Goal: Information Seeking & Learning: Check status

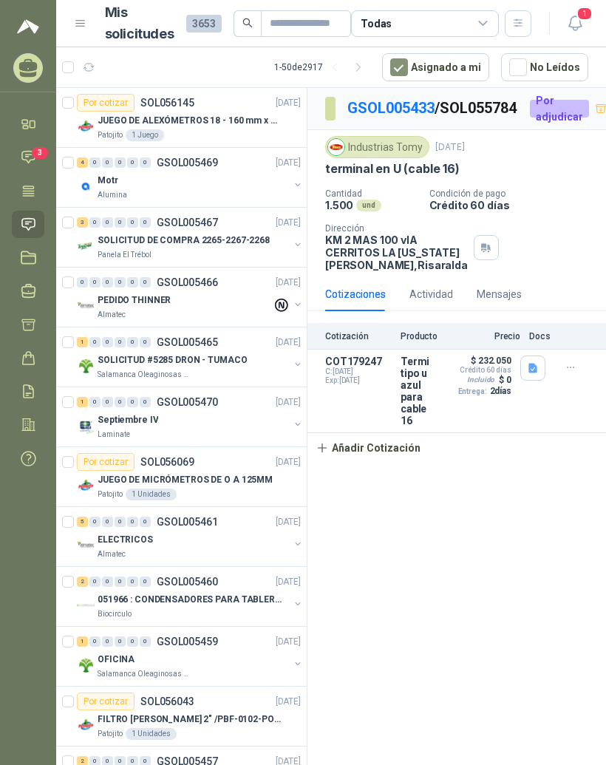
click at [33, 183] on icon at bounding box center [29, 191] width 16 height 16
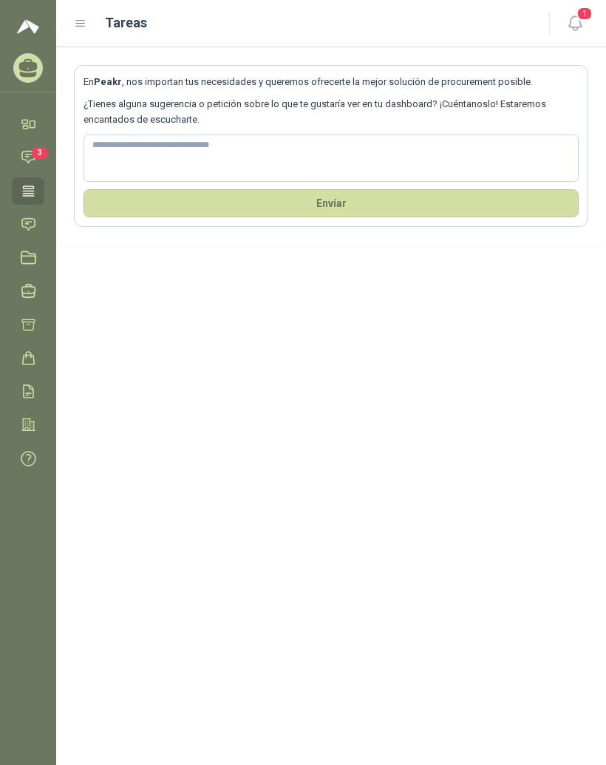
click at [78, 24] on icon at bounding box center [80, 23] width 13 height 13
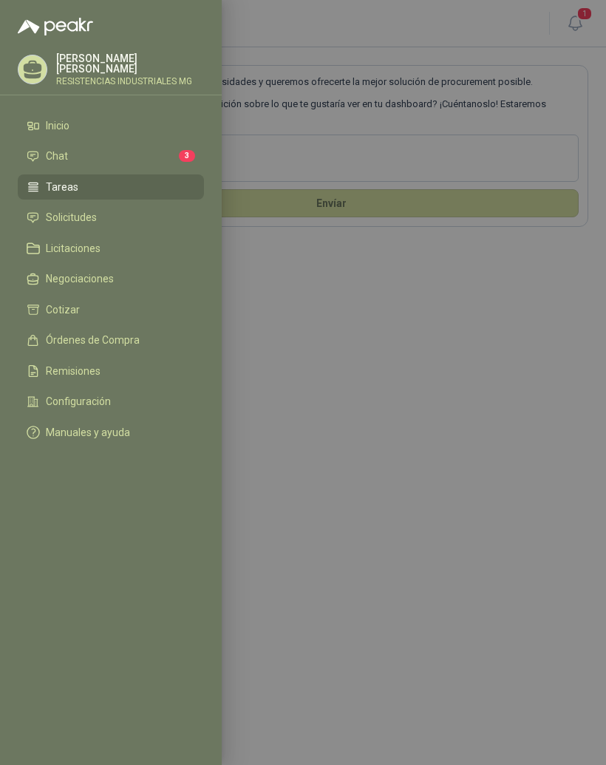
click at [105, 224] on link "Solicitudes" at bounding box center [111, 218] width 186 height 25
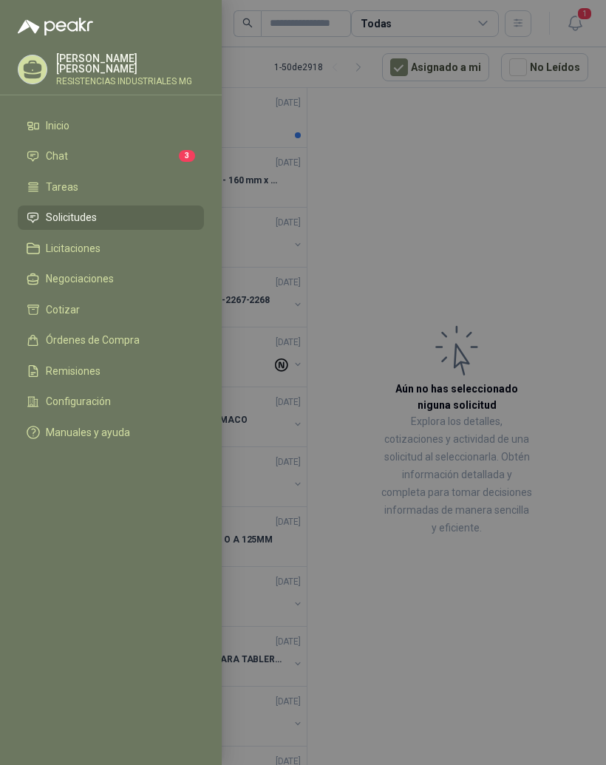
click at [516, 243] on div at bounding box center [303, 382] width 606 height 765
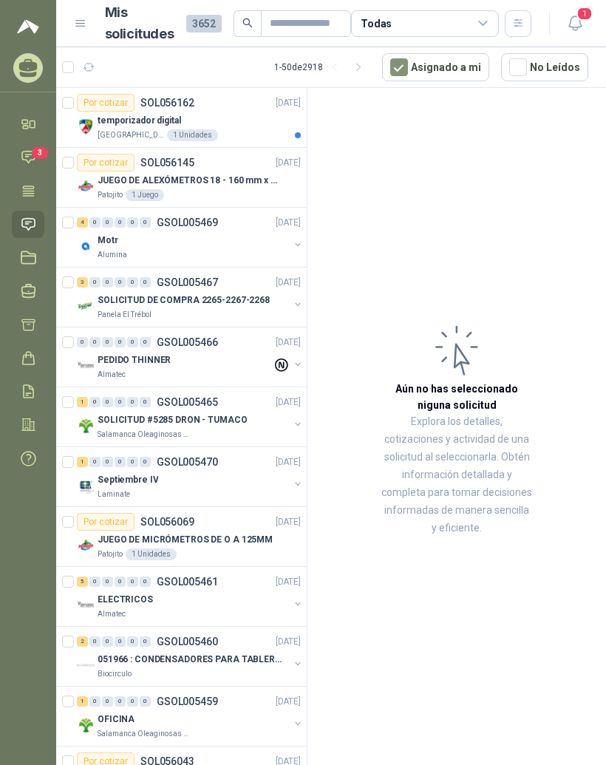
click at [251, 126] on div "temporizador digital" at bounding box center [199, 121] width 203 height 18
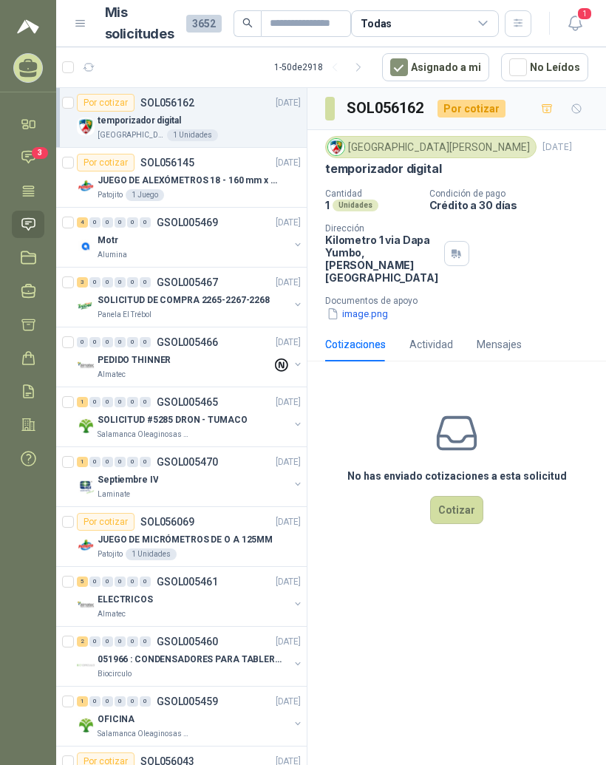
click at [362, 322] on button "image.png" at bounding box center [357, 314] width 64 height 16
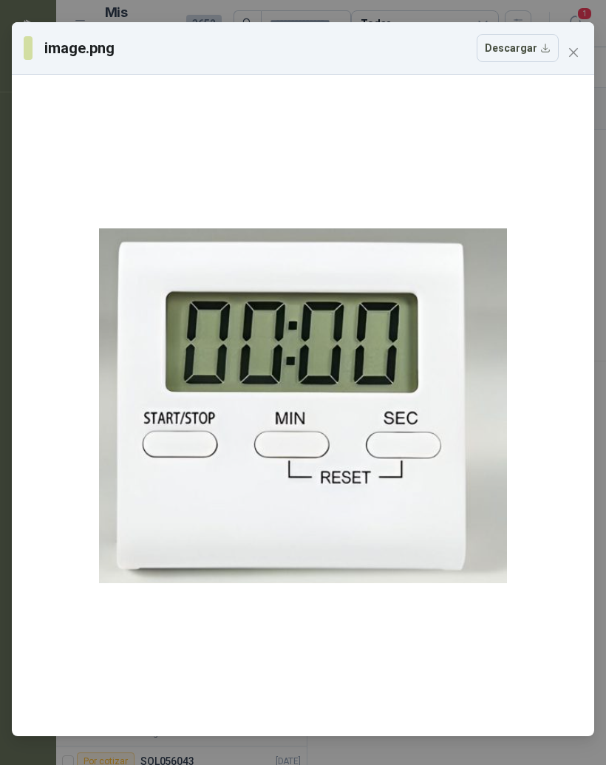
click at [569, 52] on icon "close" at bounding box center [574, 53] width 12 height 12
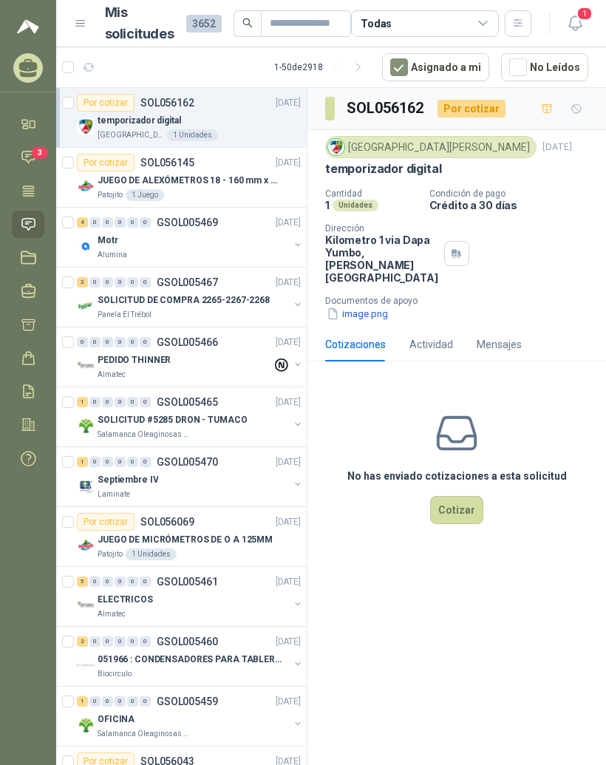
click at [214, 226] on p "GSOL005469" at bounding box center [187, 222] width 61 height 10
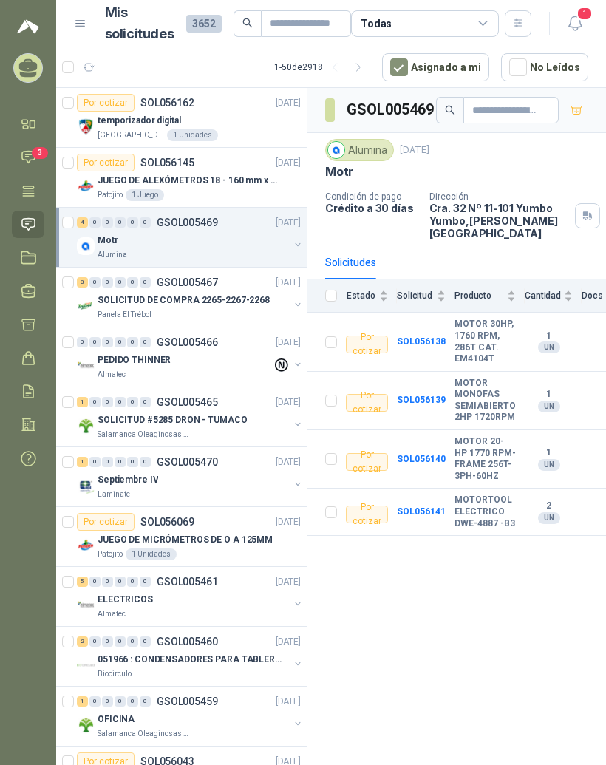
click at [234, 183] on p "JUEGO DE ALEXÓMETROS 18 - 160 mm x 0,01 mm 2824-S3" at bounding box center [190, 181] width 184 height 14
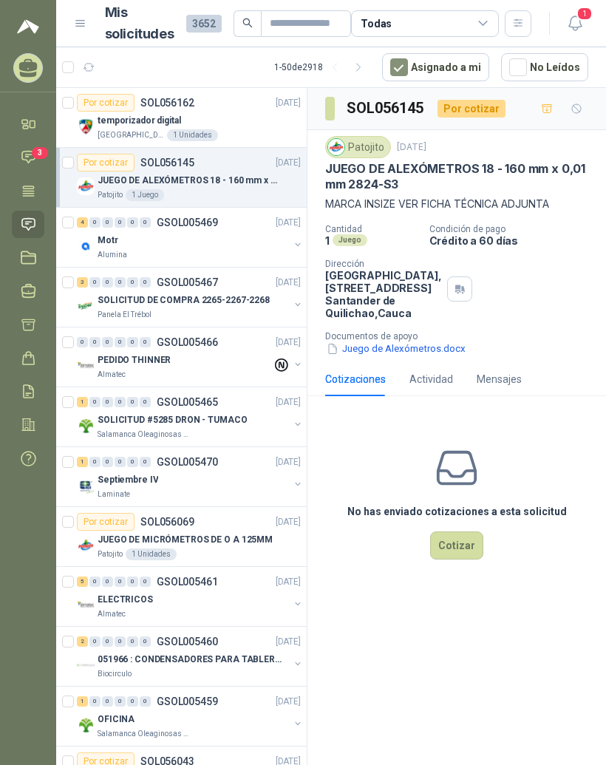
click at [414, 357] on button "Juego de Alexómetros.docx" at bounding box center [396, 350] width 142 height 16
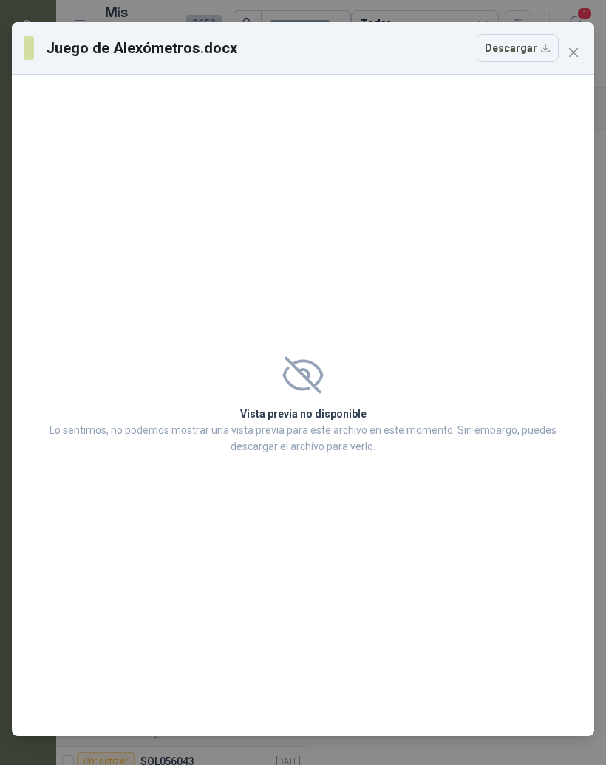
click at [567, 51] on span "Close" at bounding box center [574, 53] width 24 height 12
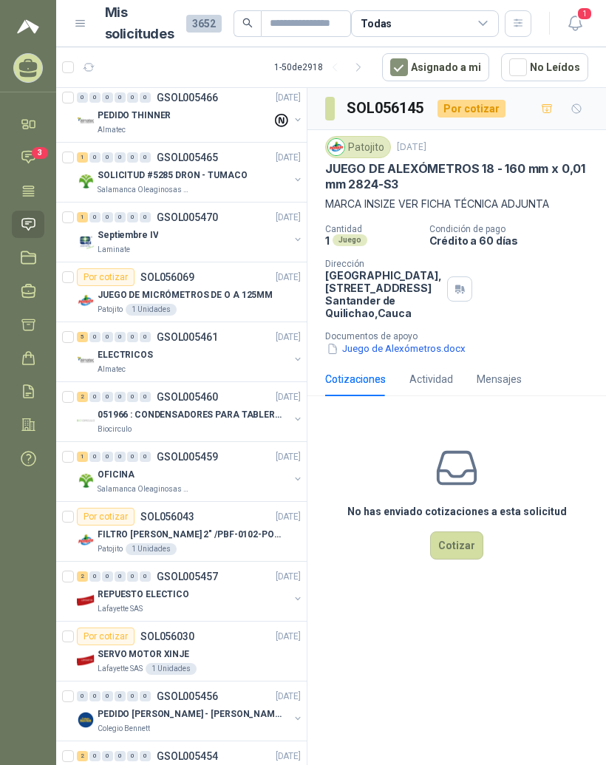
scroll to position [246, 0]
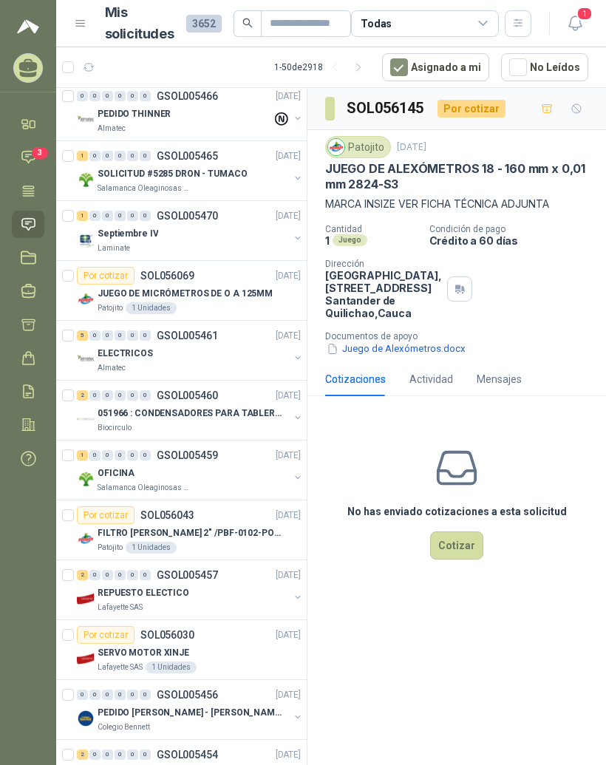
click at [123, 507] on div "Por cotizar" at bounding box center [106, 516] width 58 height 18
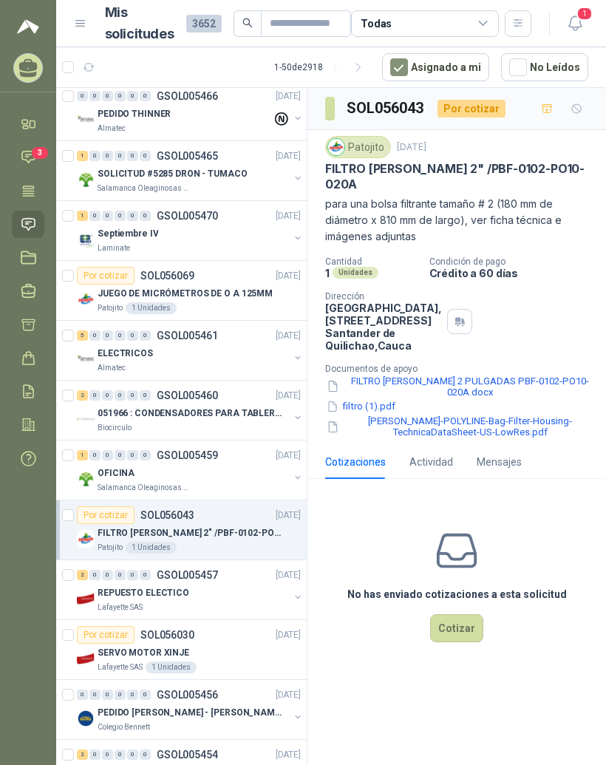
click at [447, 399] on button "FILTRO [PERSON_NAME] 2 PULGADAS PBF-0102-PO10-020A.docx" at bounding box center [462, 386] width 275 height 25
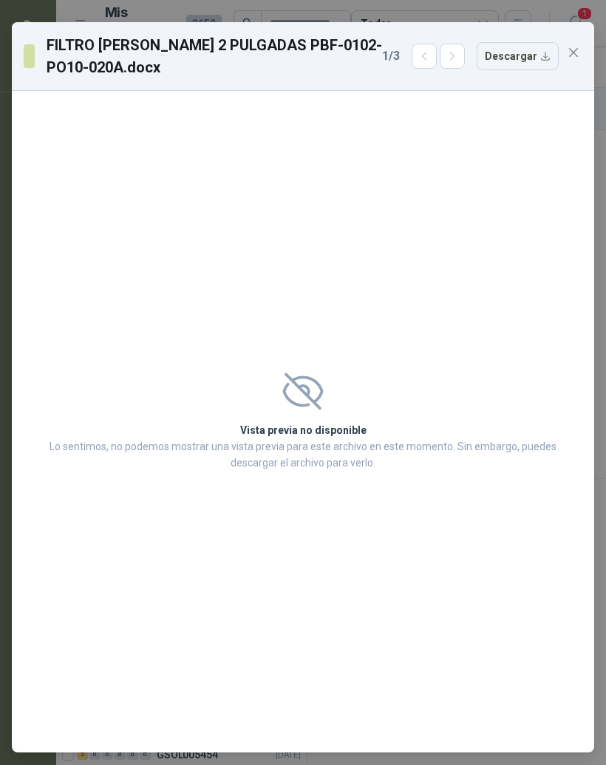
click at [576, 46] on button "Close" at bounding box center [574, 53] width 24 height 24
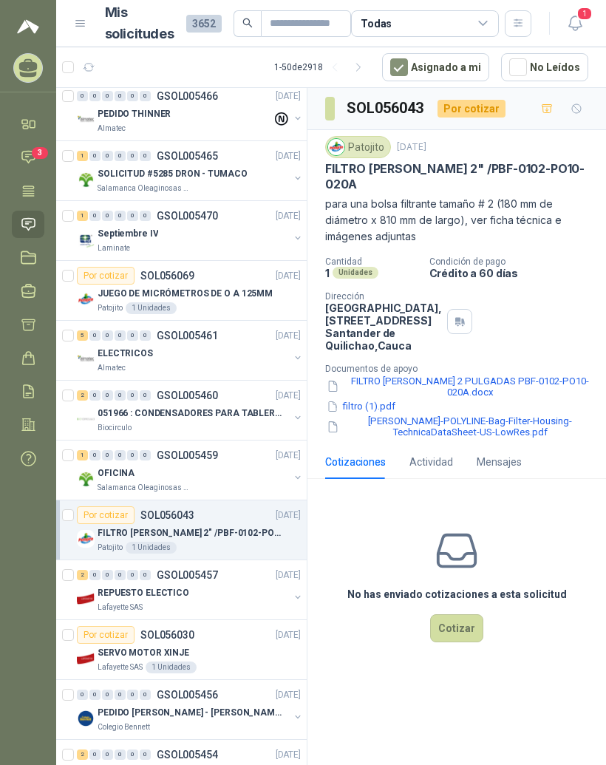
click at [347, 415] on button "filtro (1).pdf" at bounding box center [361, 407] width 72 height 16
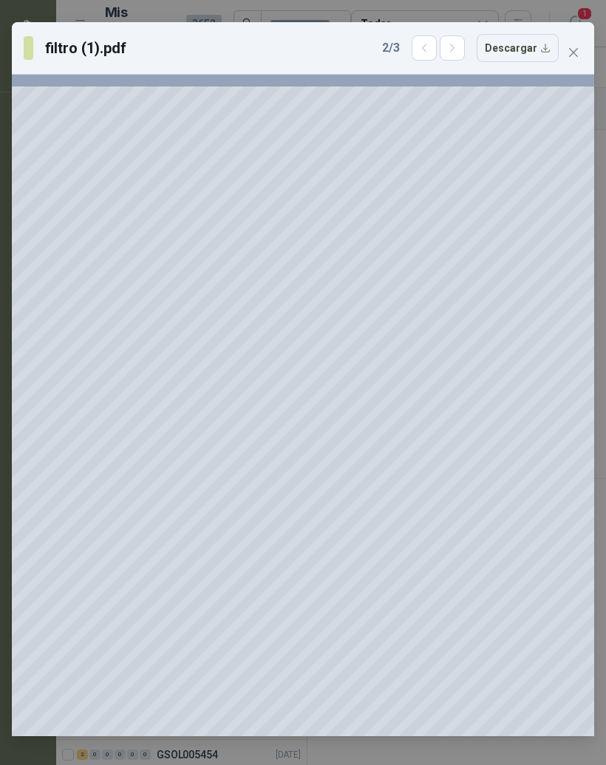
scroll to position [0, 71]
click at [570, 55] on icon "close" at bounding box center [574, 53] width 12 height 12
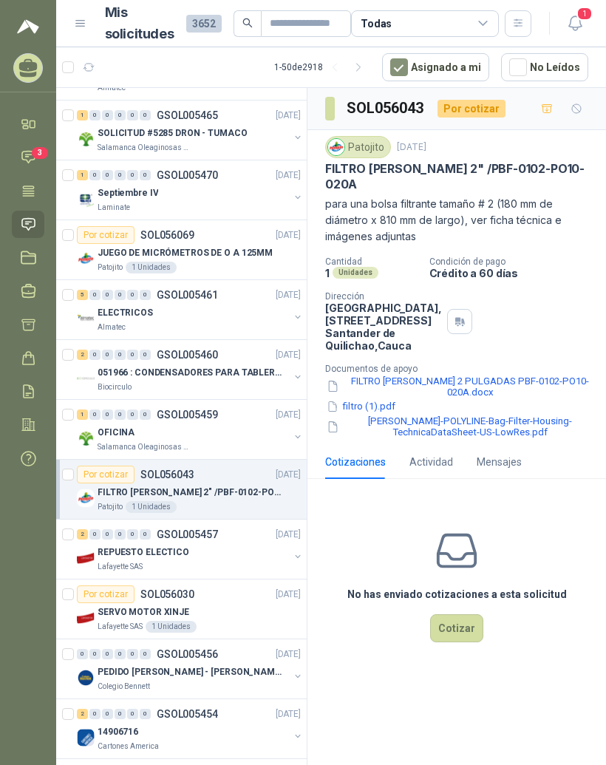
scroll to position [288, 0]
click at [91, 529] on div "0" at bounding box center [94, 534] width 11 height 10
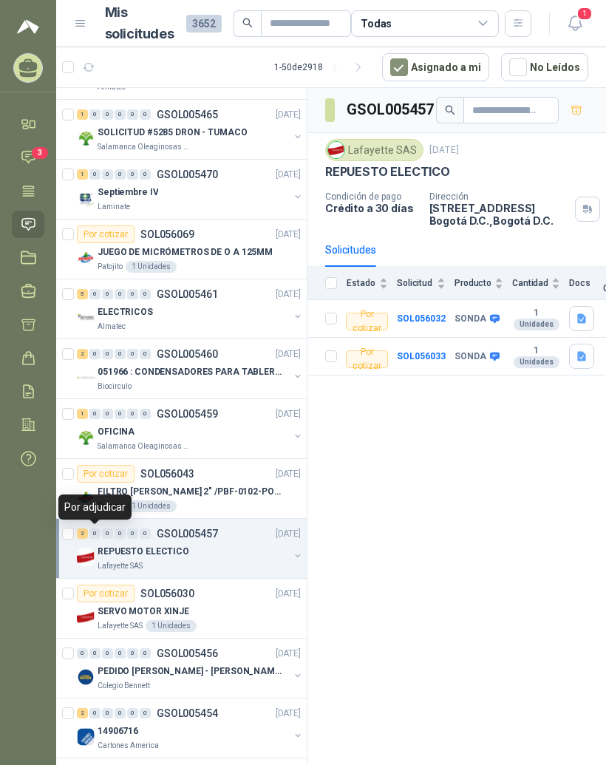
click at [85, 529] on div "2" at bounding box center [82, 534] width 11 height 10
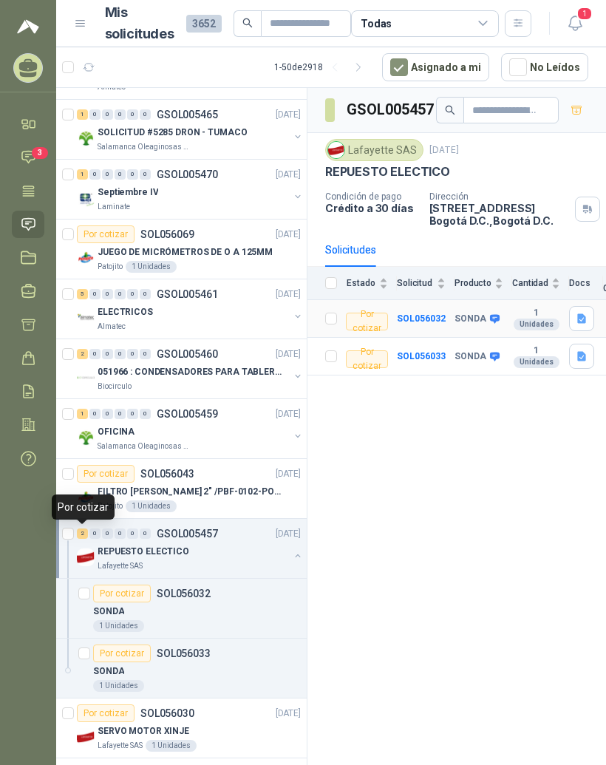
click at [422, 314] on b "SOL056032" at bounding box center [421, 319] width 49 height 10
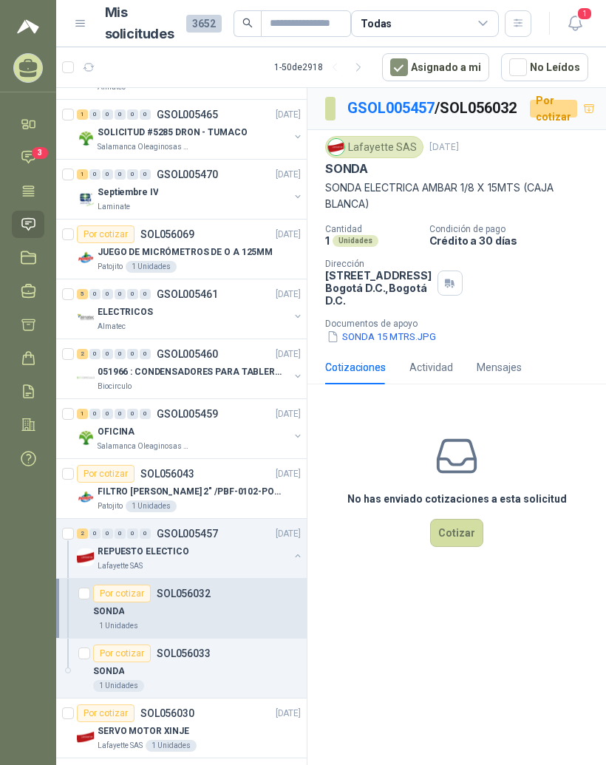
click at [407, 345] on button "SONDA 15 MTRS.JPG" at bounding box center [381, 337] width 112 height 16
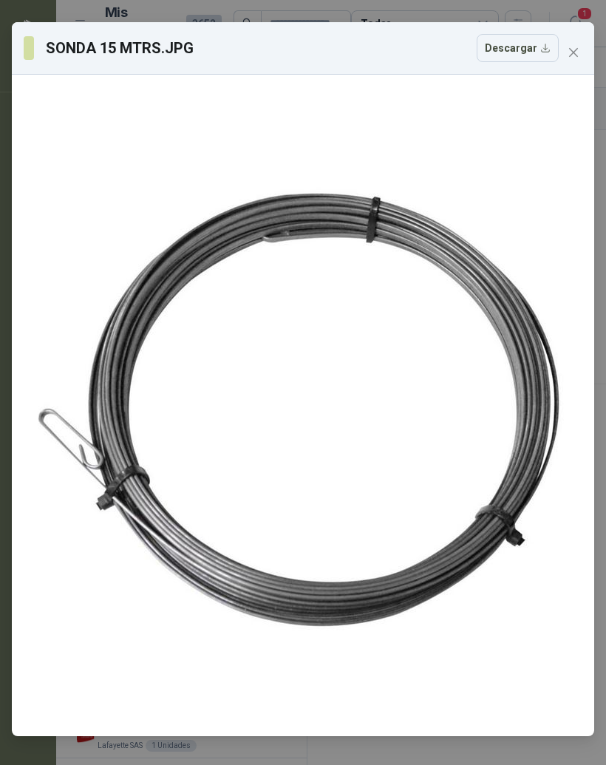
click at [573, 46] on button "Close" at bounding box center [574, 53] width 24 height 24
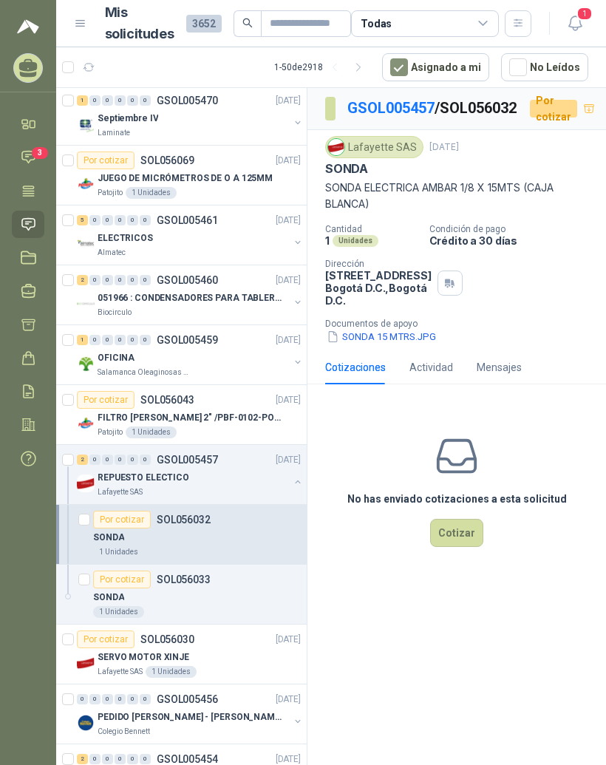
scroll to position [362, 0]
click at [244, 468] on div "REPUESTO ELECTICO" at bounding box center [194, 477] width 192 height 18
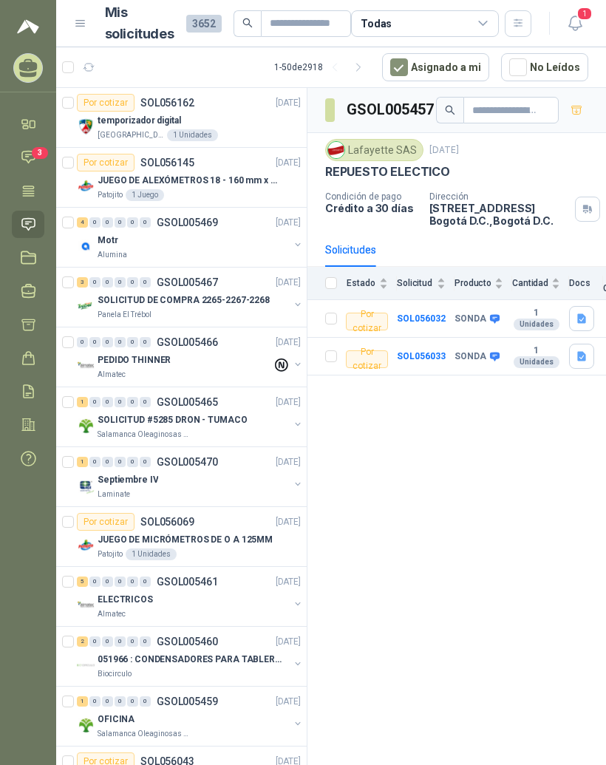
click at [169, 112] on div "temporizador digital" at bounding box center [199, 121] width 203 height 18
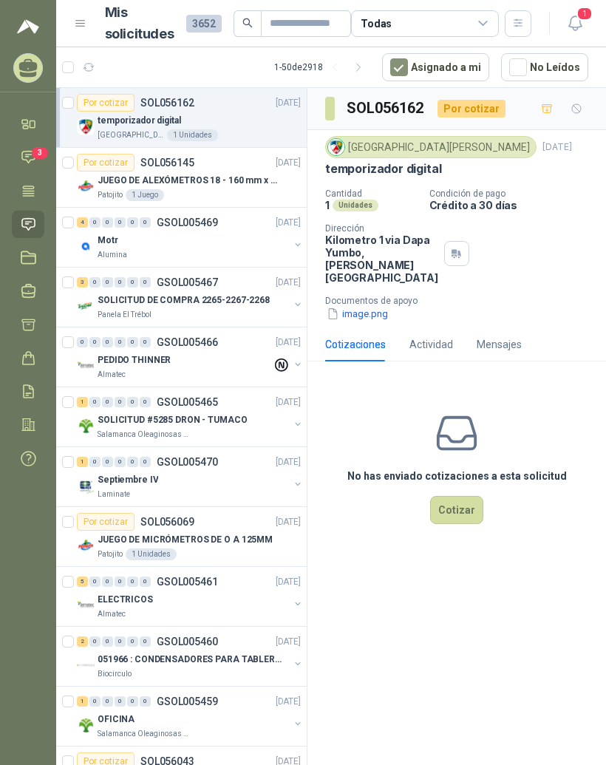
click at [368, 313] on button "image.png" at bounding box center [357, 314] width 64 height 16
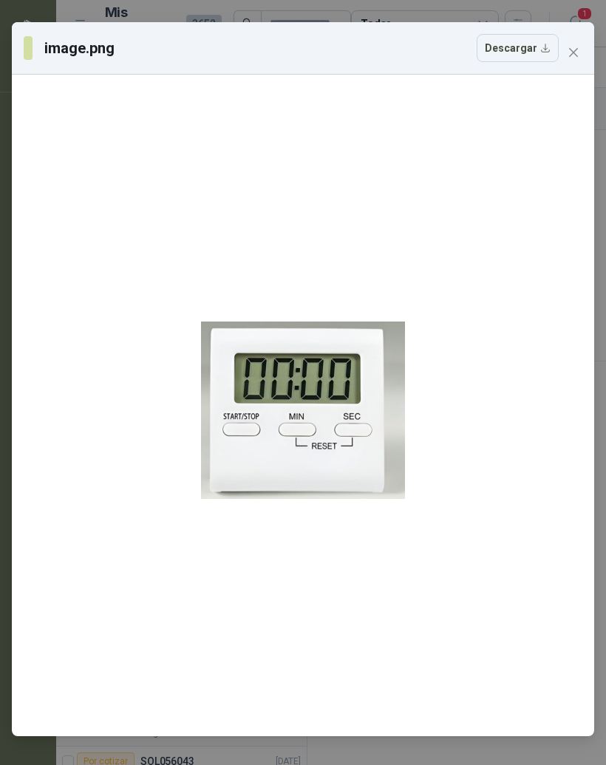
click at [570, 51] on icon "close" at bounding box center [574, 53] width 12 height 12
